Goal: Transaction & Acquisition: Purchase product/service

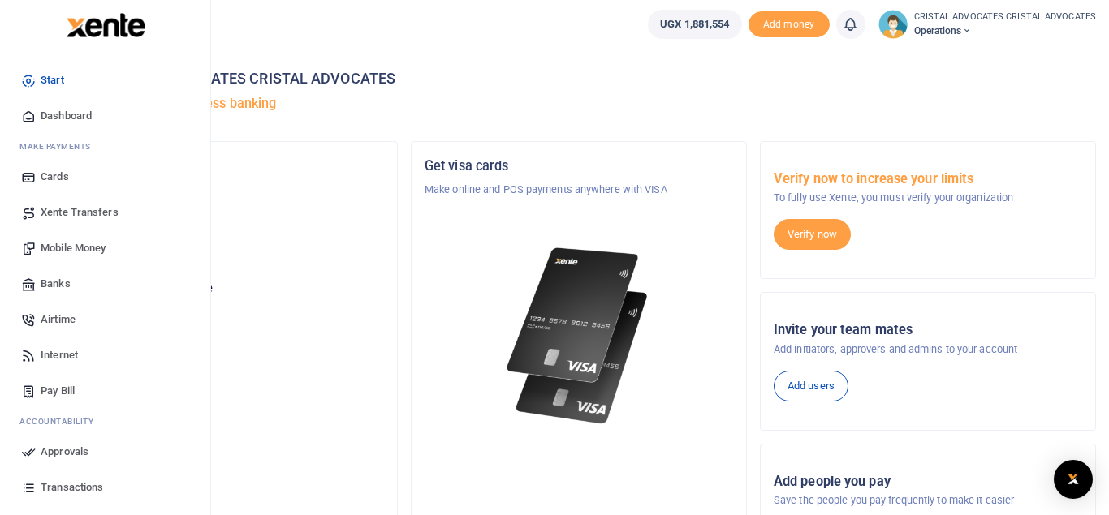
click at [87, 244] on span "Mobile Money" at bounding box center [73, 248] width 65 height 16
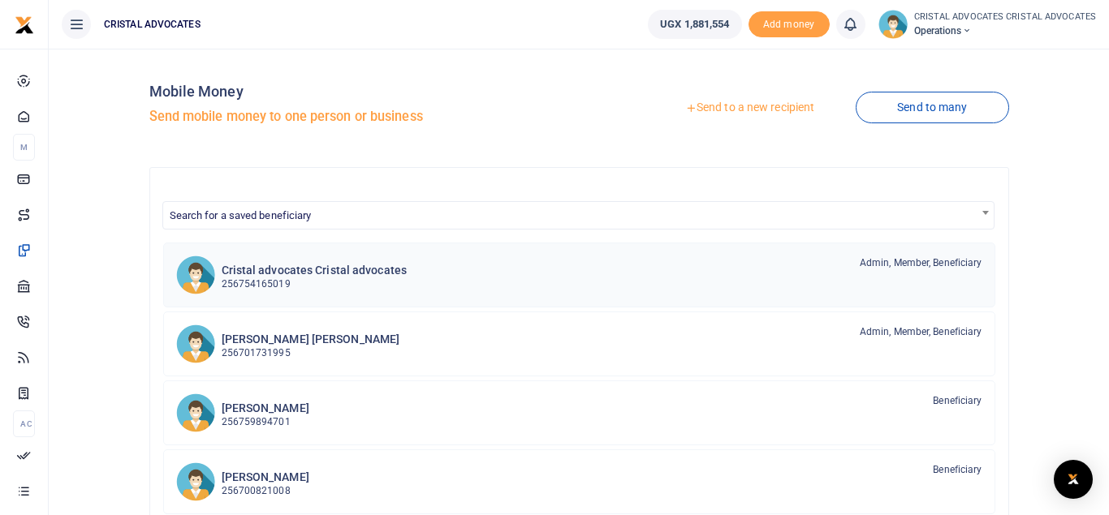
click at [256, 276] on h6 "Cristal advocates Cristal advocates" at bounding box center [315, 271] width 186 height 14
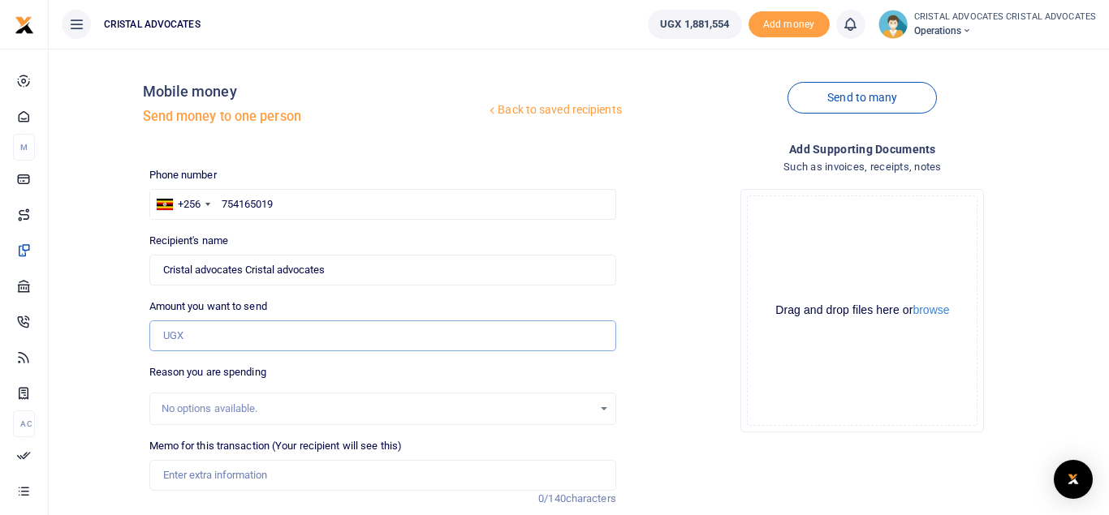
click at [205, 339] on input "Amount you want to send" at bounding box center [382, 336] width 467 height 31
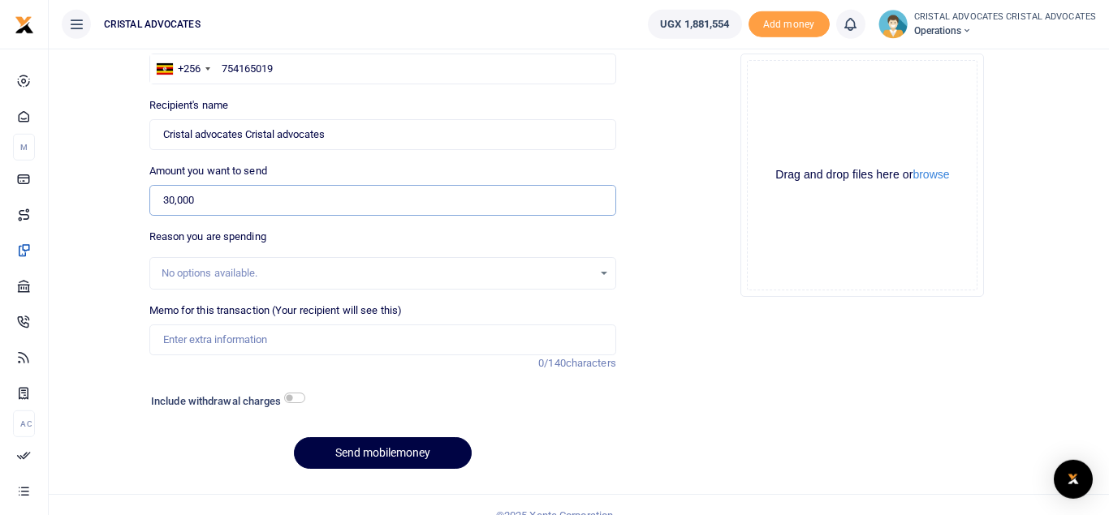
scroll to position [138, 0]
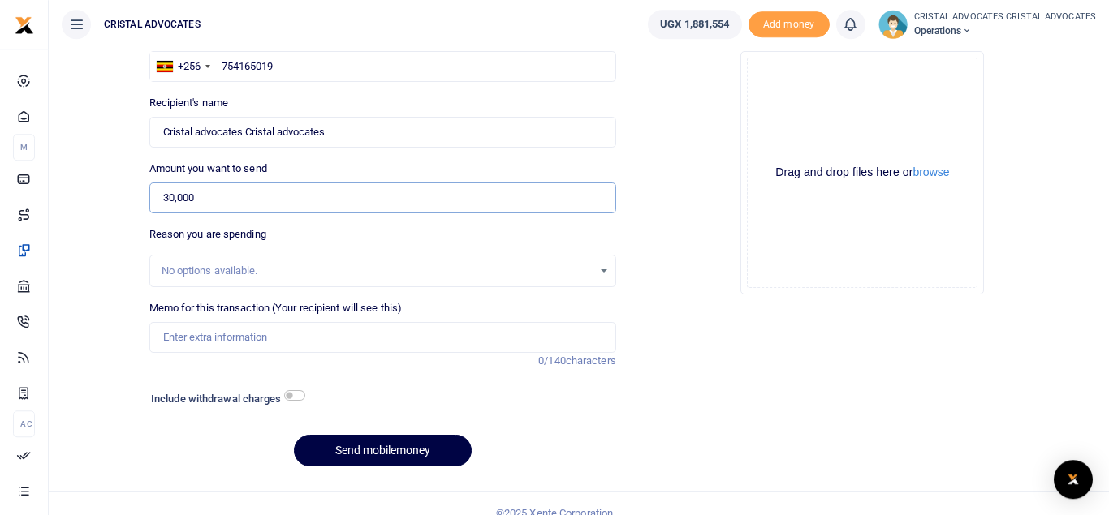
type input "30,000"
click at [297, 393] on input "checkbox" at bounding box center [294, 395] width 21 height 11
checkbox input "true"
